Goal: Complete application form

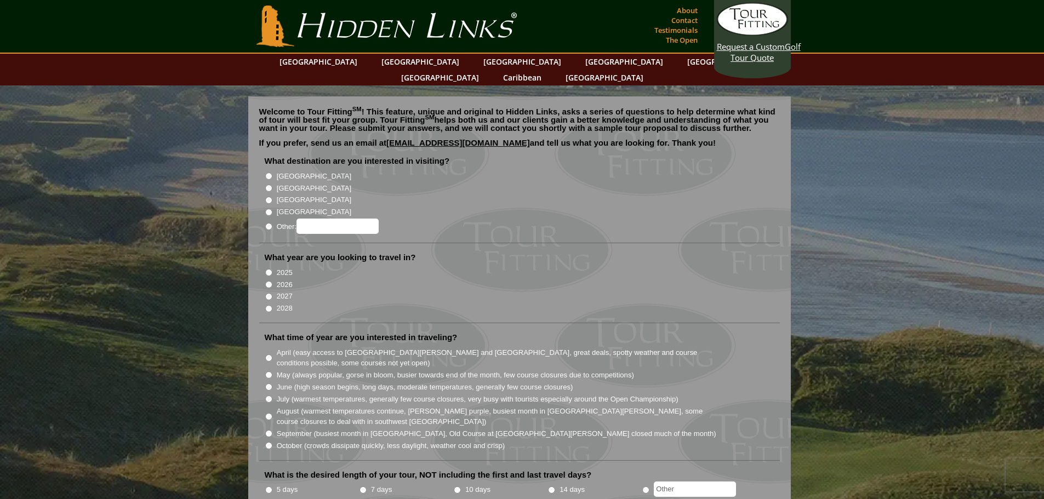
click at [268, 173] on input "[GEOGRAPHIC_DATA]" at bounding box center [268, 176] width 7 height 7
radio input "true"
click at [269, 305] on input "2028" at bounding box center [268, 308] width 7 height 7
radio input "true"
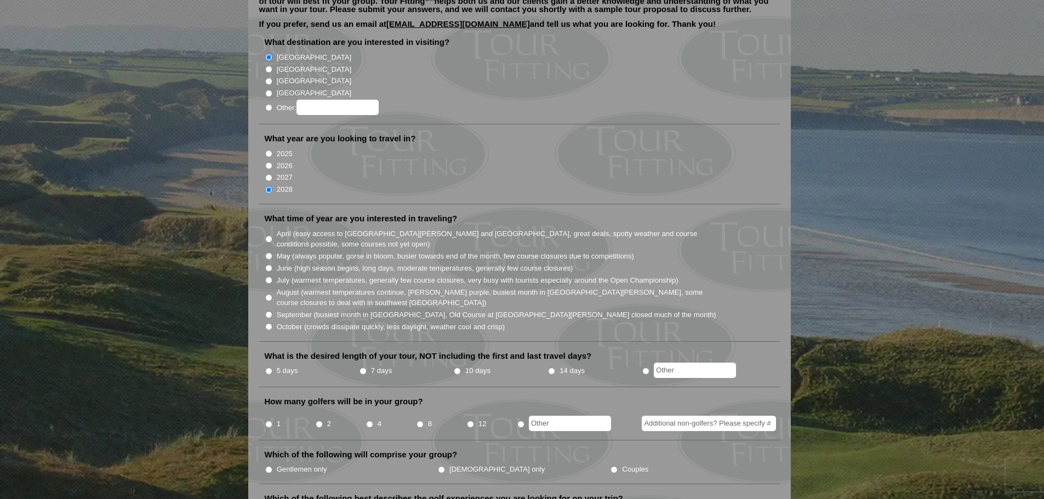
scroll to position [164, 0]
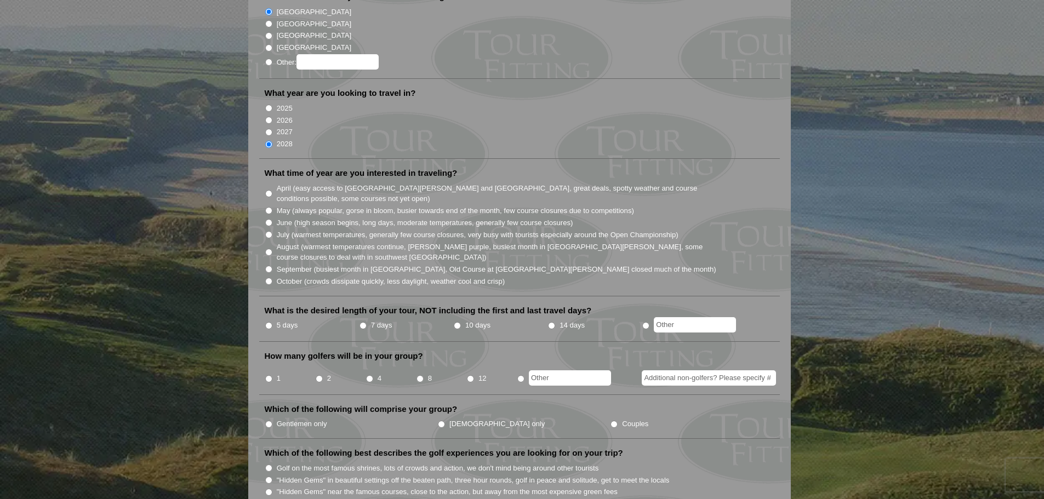
click at [269, 219] on input "June (high season begins, long days, moderate temperatures, generally few cours…" at bounding box center [268, 222] width 7 height 7
radio input "true"
click at [364, 322] on input "7 days" at bounding box center [362, 325] width 7 height 7
radio input "true"
click at [370, 375] on input "4" at bounding box center [369, 378] width 7 height 7
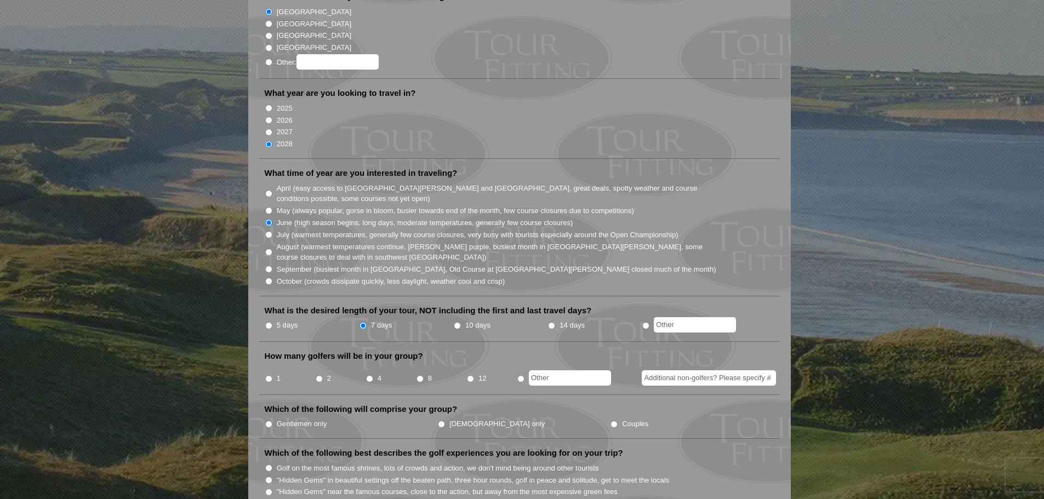
radio input "true"
click at [269, 421] on input "Gentlemen only" at bounding box center [268, 424] width 7 height 7
radio input "true"
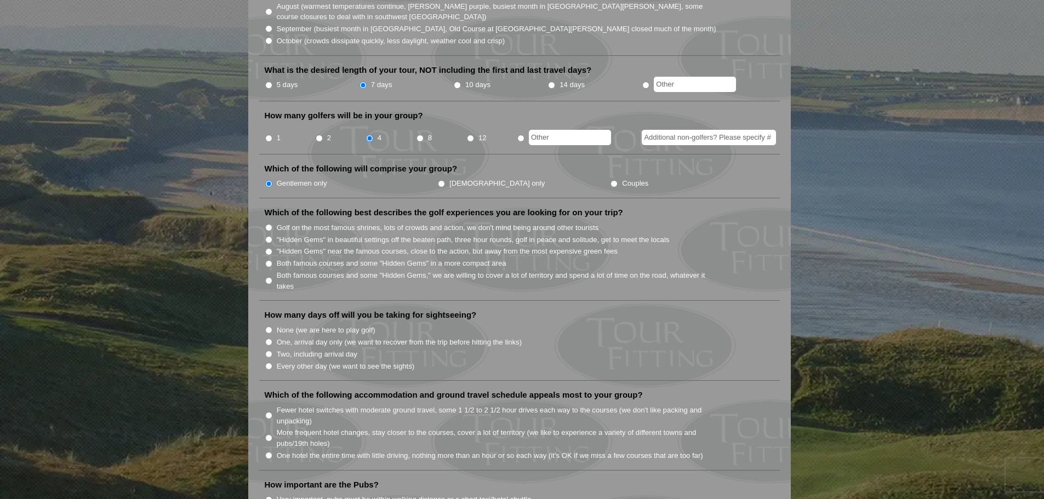
scroll to position [438, 0]
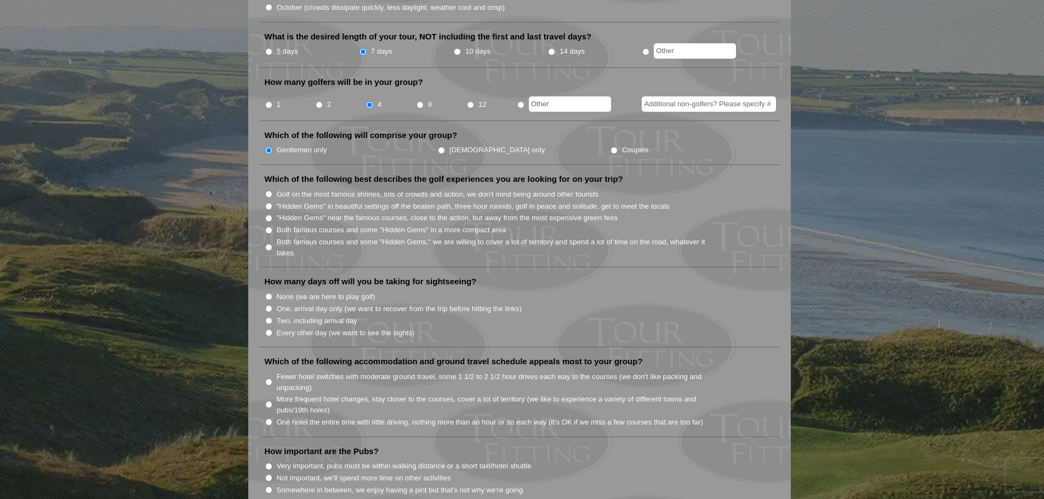
click at [268, 227] on input "Both famous courses and some "Hidden Gems" in a more compact area" at bounding box center [268, 230] width 7 height 7
radio input "true"
click at [270, 305] on input "One, arrival day only (we want to recover from the trip before hitting the link…" at bounding box center [268, 308] width 7 height 7
radio input "true"
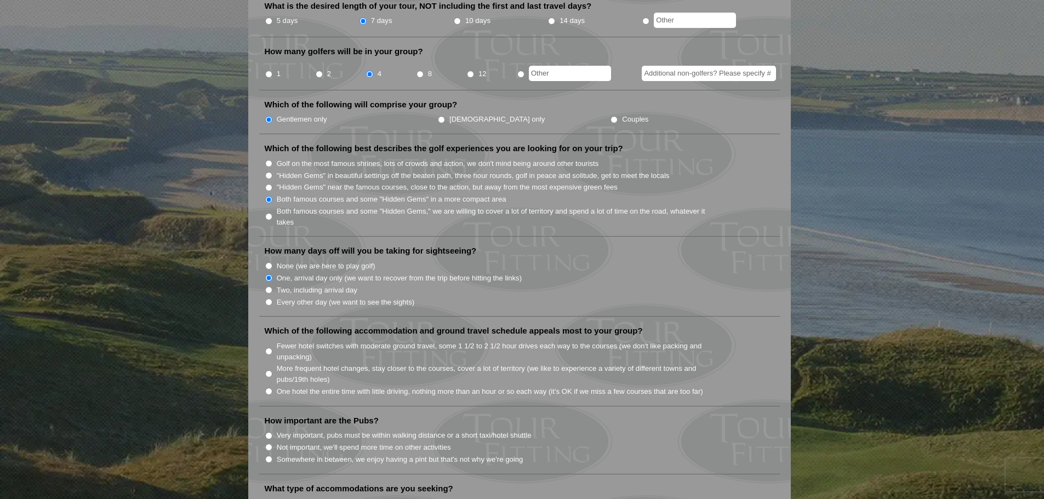
scroll to position [493, 0]
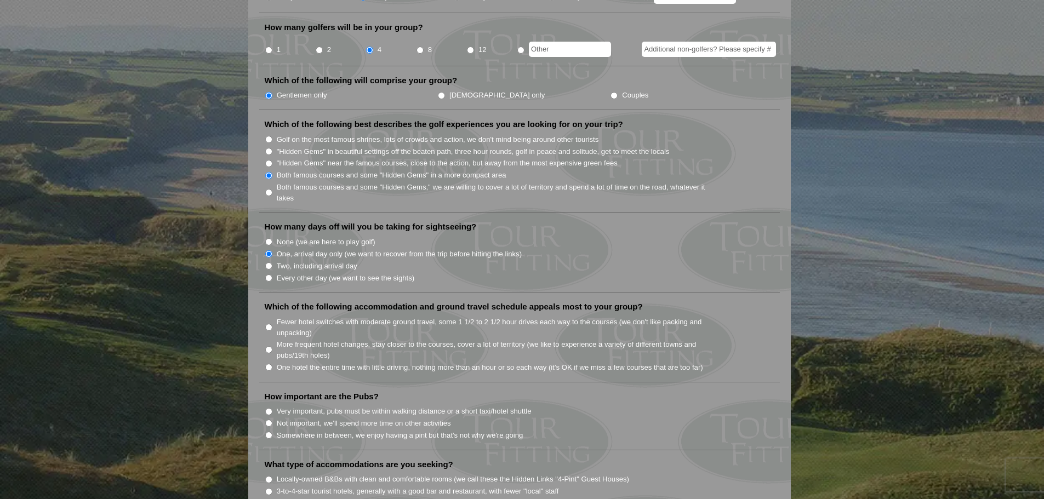
click at [269, 324] on input "Fewer hotel switches with moderate ground travel, some 1 1/2 to 2 1/2 hour driv…" at bounding box center [268, 327] width 7 height 7
radio input "true"
click at [267, 432] on input "Somewhere in between, we enjoy having a pint but that's not why we're going" at bounding box center [268, 435] width 7 height 7
radio input "true"
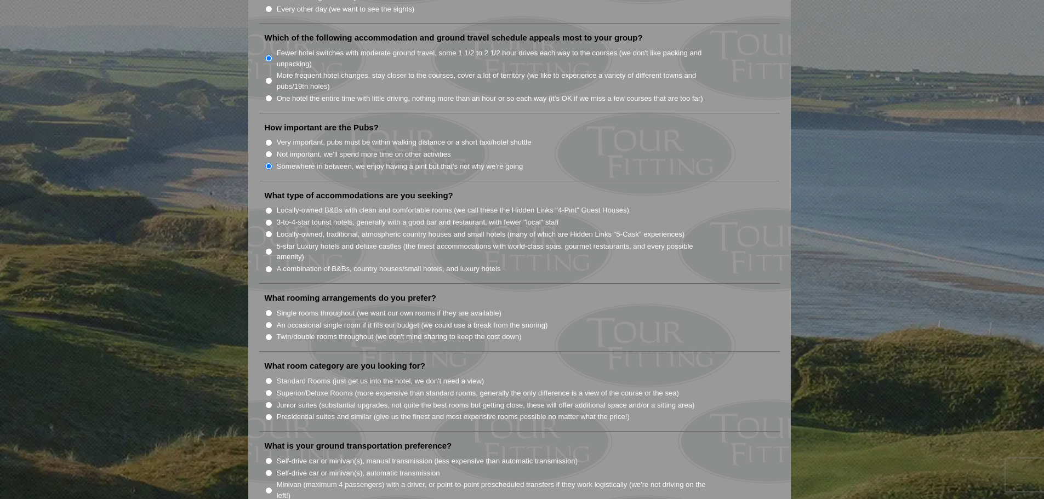
scroll to position [822, 0]
